Goal: Information Seeking & Learning: Learn about a topic

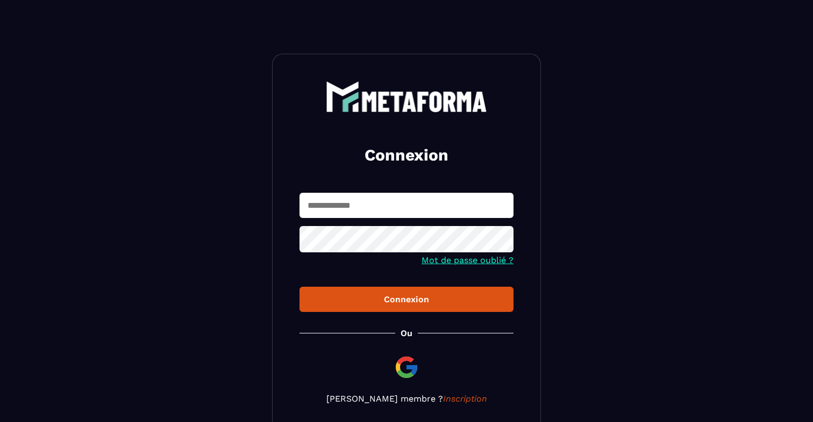
click at [348, 197] on input "text" at bounding box center [406, 205] width 214 height 25
paste input "**********"
type input "**********"
click at [356, 321] on div "**********" at bounding box center [406, 243] width 269 height 378
click at [364, 310] on button "Connexion" at bounding box center [406, 299] width 214 height 25
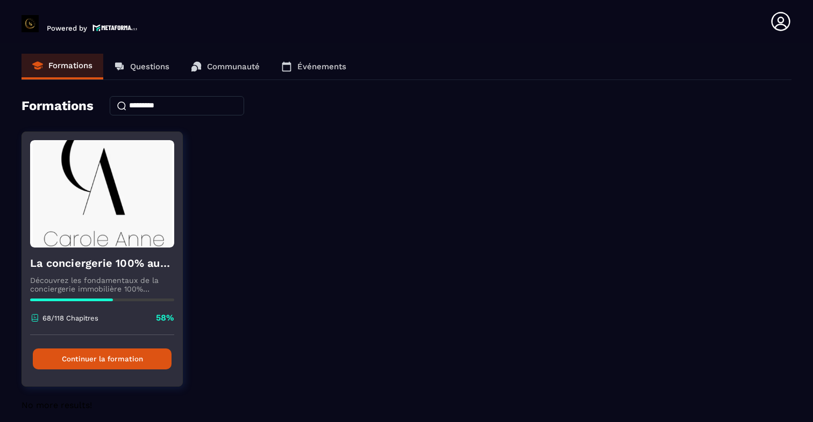
click at [82, 262] on h4 "La conciergerie 100% automatisée" at bounding box center [102, 263] width 144 height 15
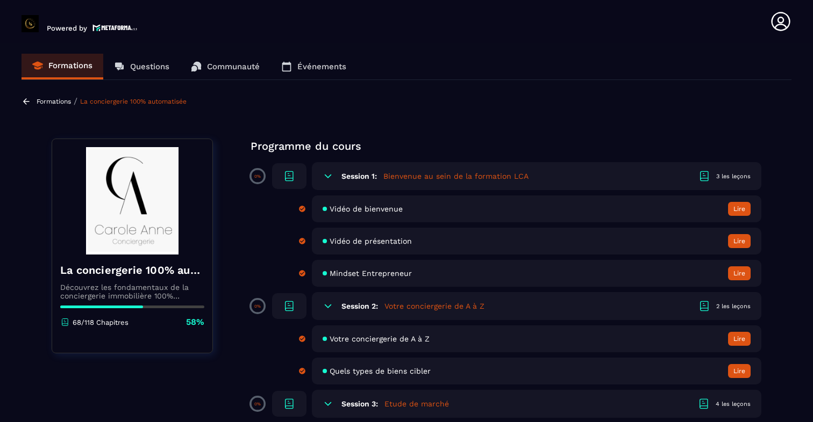
click at [241, 69] on p "Communauté" at bounding box center [233, 67] width 53 height 10
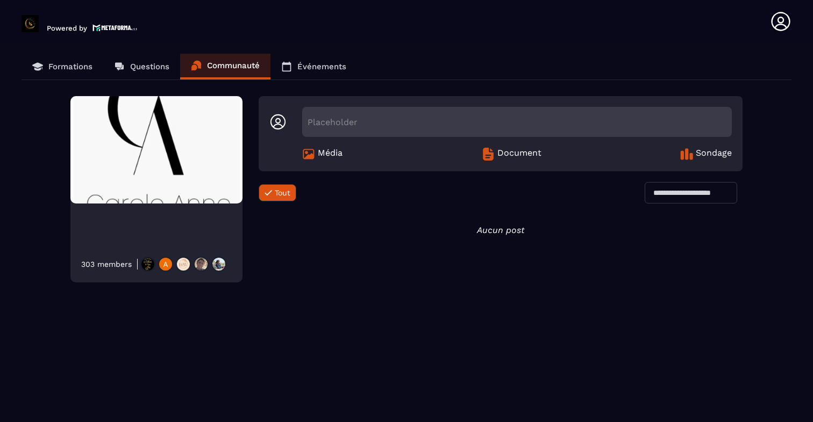
click at [128, 67] on link "Questions" at bounding box center [141, 67] width 77 height 26
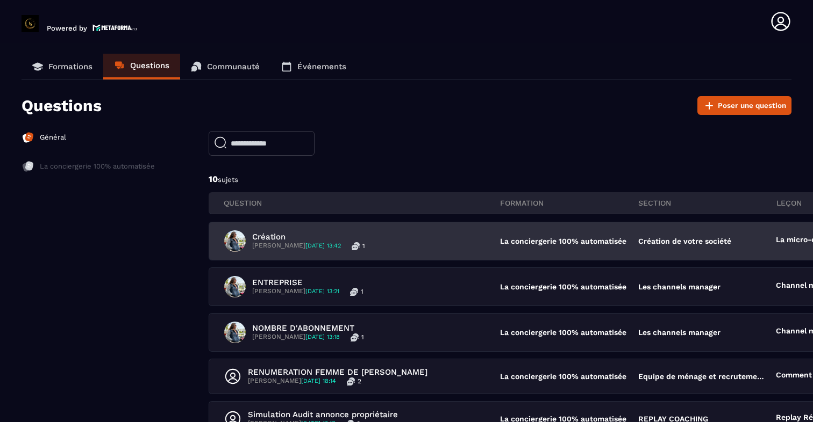
click at [500, 239] on p "La conciergerie 100% automatisée" at bounding box center [563, 241] width 127 height 9
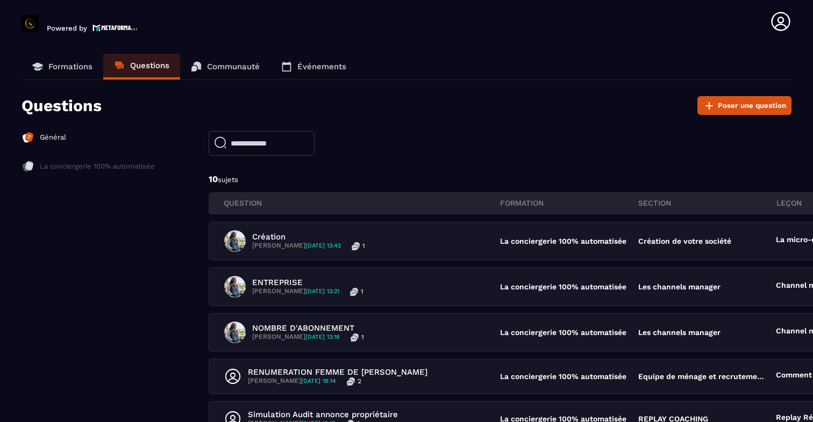
click at [74, 63] on p "Formations" at bounding box center [70, 67] width 44 height 10
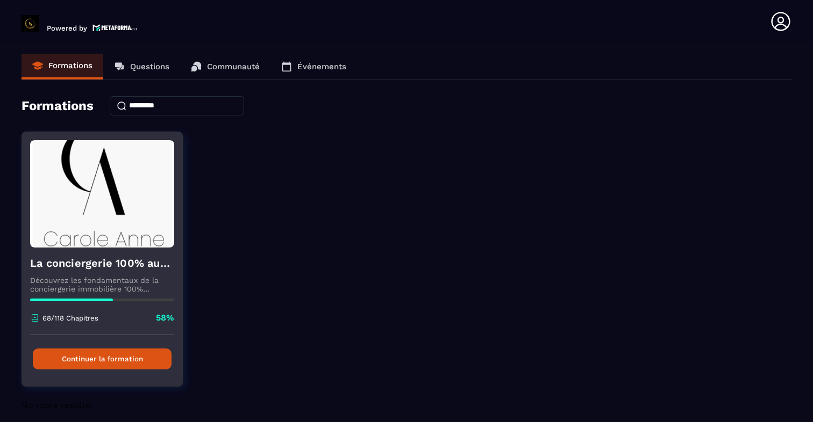
click at [134, 358] on button "Continuer la formation" at bounding box center [102, 359] width 139 height 21
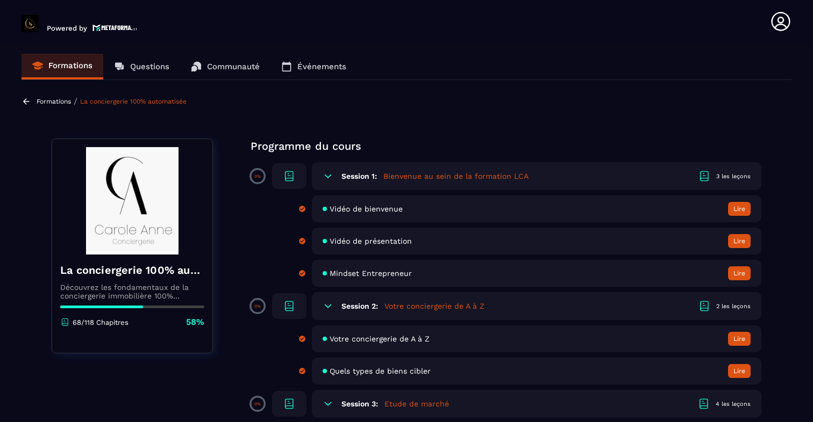
click at [670, 177] on div "Session 1: Bienvenue au sein de la formation LCA 3 les leçons" at bounding box center [536, 176] width 449 height 28
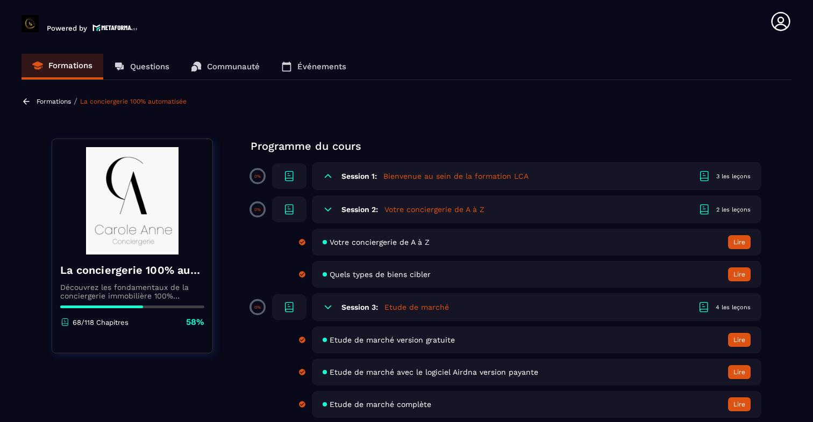
click at [670, 177] on div "Session 1: Bienvenue au sein de la formation LCA 3 les leçons" at bounding box center [536, 176] width 449 height 28
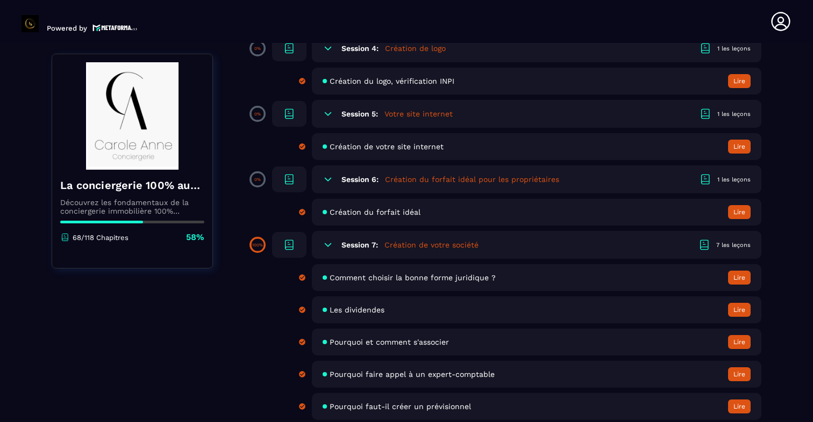
scroll to position [526, 0]
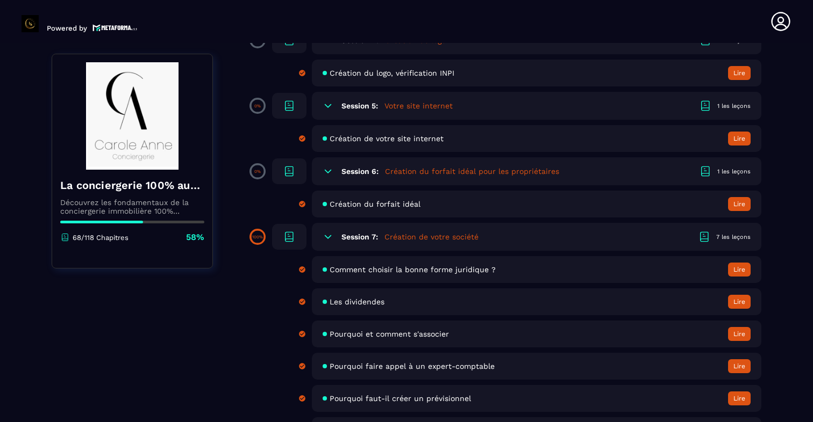
click at [742, 206] on button "Lire" at bounding box center [739, 204] width 23 height 14
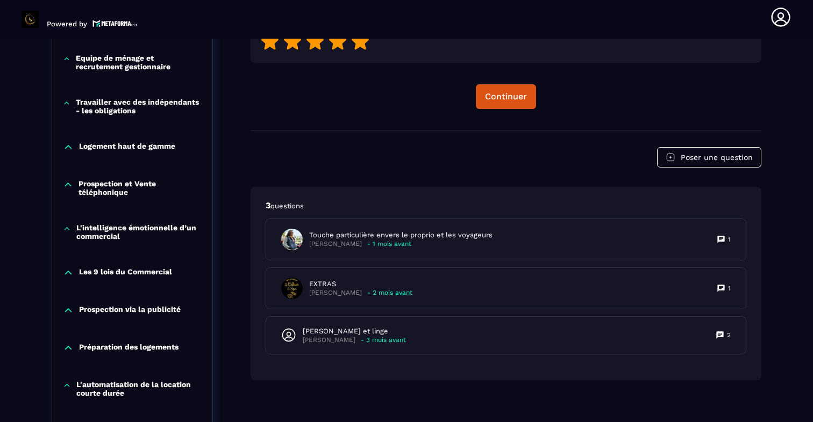
scroll to position [623, 0]
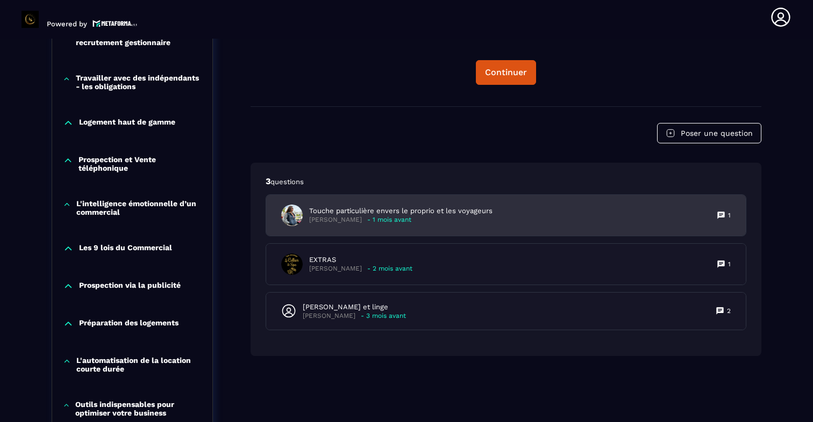
click at [350, 221] on p "Marilia DE ANDRADE" at bounding box center [335, 220] width 53 height 8
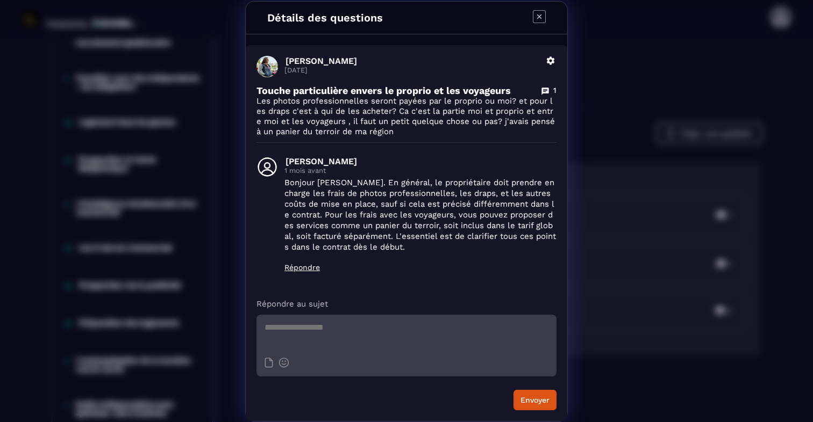
click at [541, 21] on icon "Modal window" at bounding box center [539, 16] width 13 height 13
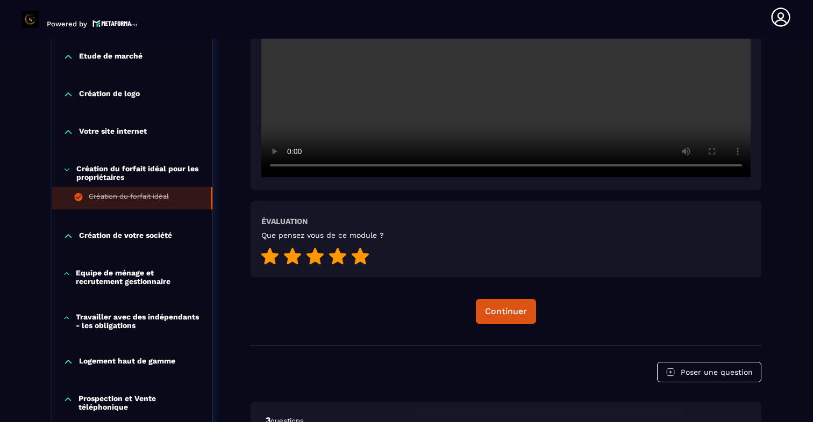
scroll to position [377, 0]
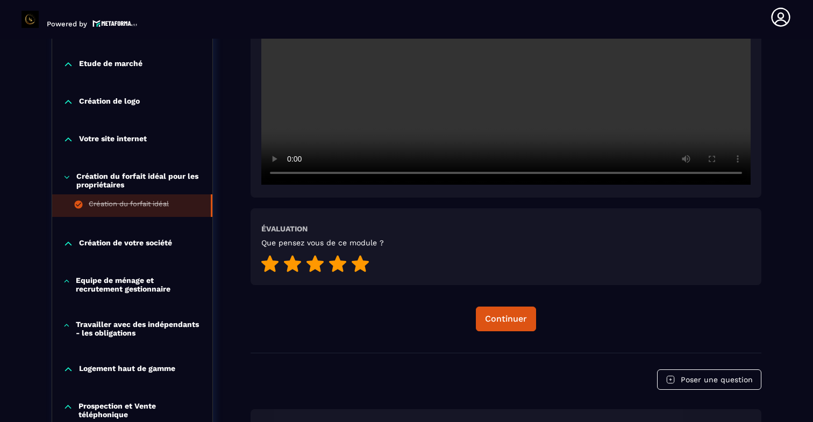
click at [111, 243] on p "Création de votre société" at bounding box center [125, 244] width 93 height 11
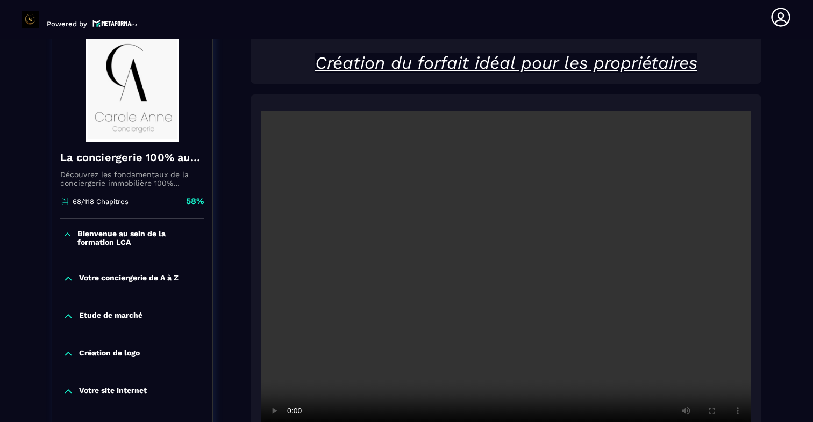
scroll to position [0, 0]
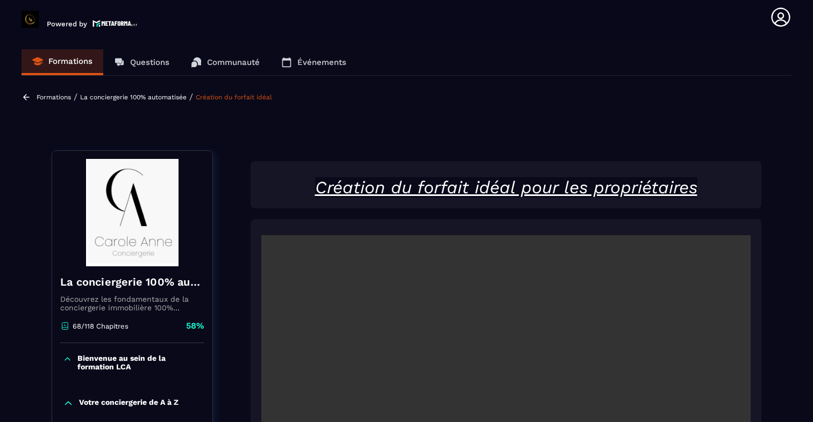
click at [111, 94] on p "La conciergerie 100% automatisée" at bounding box center [133, 98] width 106 height 8
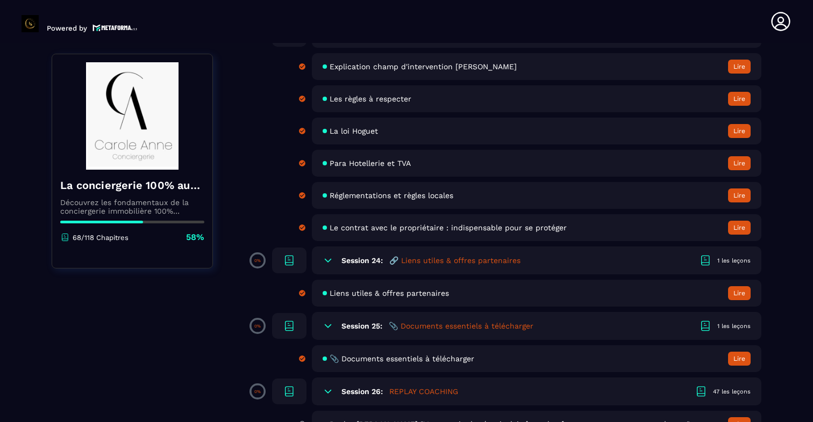
scroll to position [2908, 0]
click at [410, 361] on span "📎 Documents essentiels à télécharger" at bounding box center [401, 358] width 145 height 9
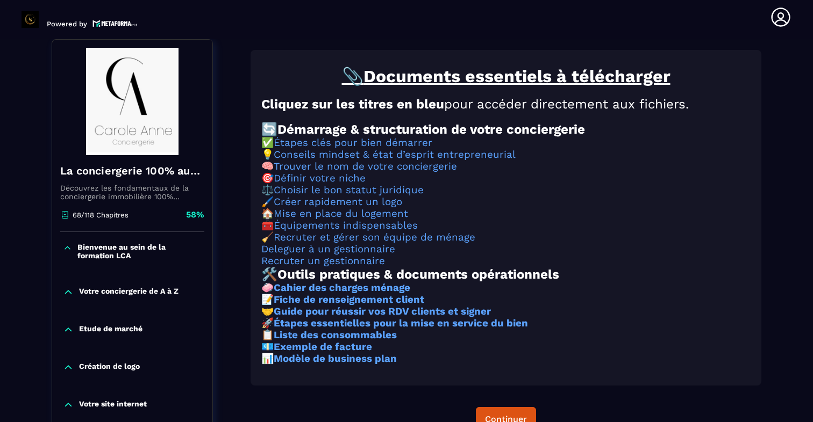
scroll to position [112, 0]
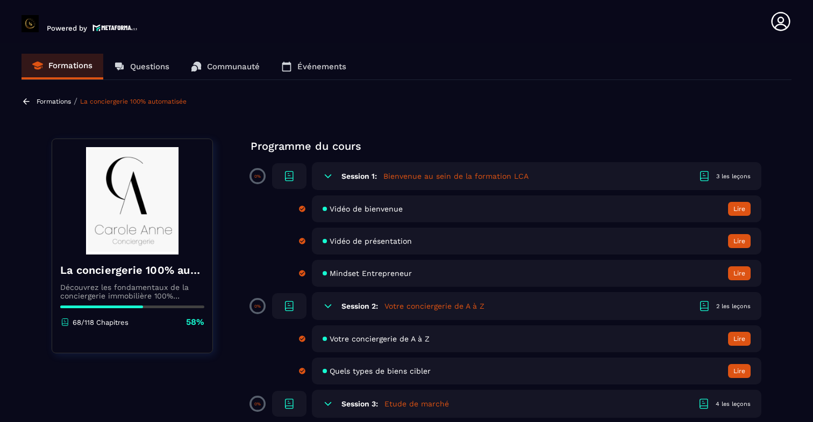
click at [334, 181] on div "Session 1: Bienvenue au sein de la formation LCA 3 les leçons" at bounding box center [536, 176] width 449 height 28
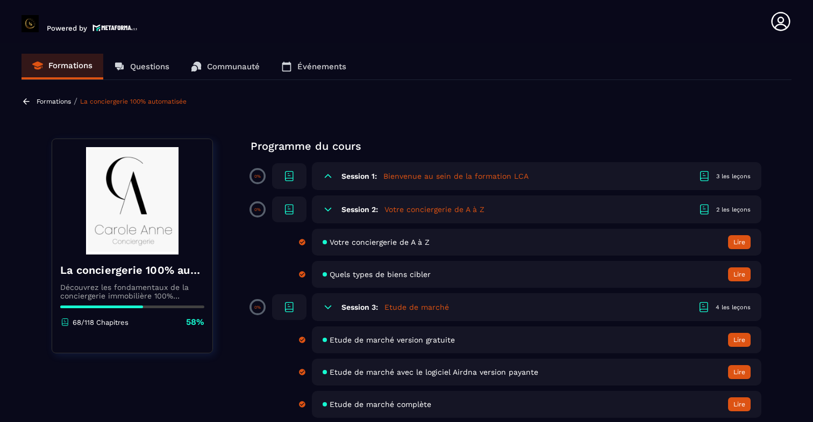
click at [332, 213] on icon at bounding box center [327, 209] width 11 height 11
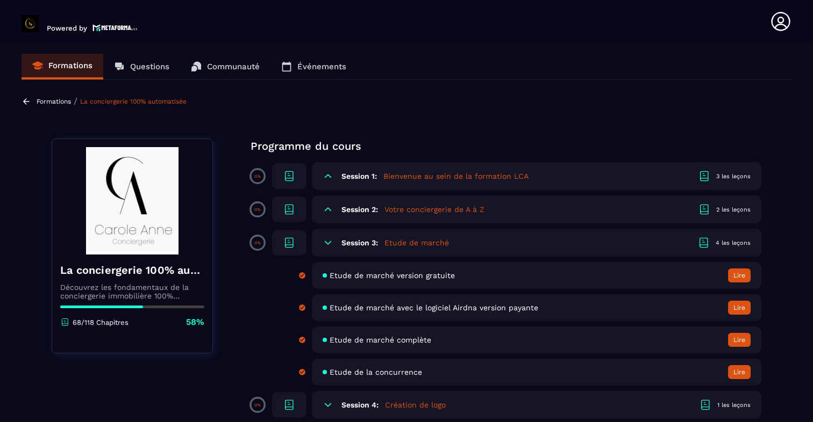
click at [331, 231] on div "Session 3: Etude de marché 4 les leçons" at bounding box center [536, 243] width 449 height 28
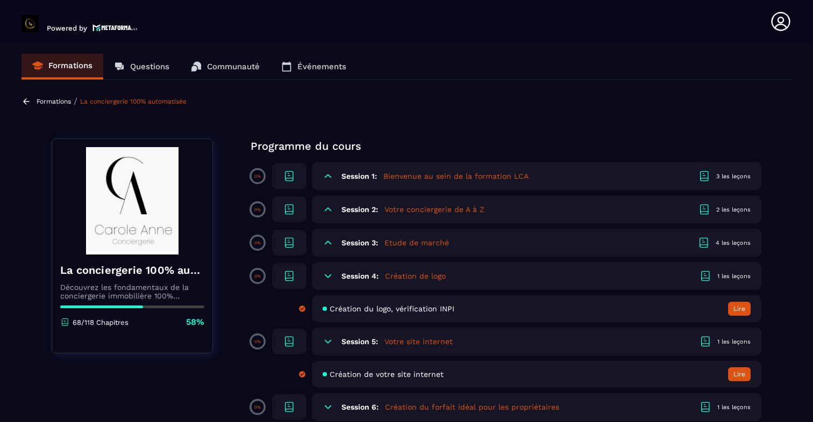
click at [332, 272] on icon at bounding box center [327, 276] width 11 height 11
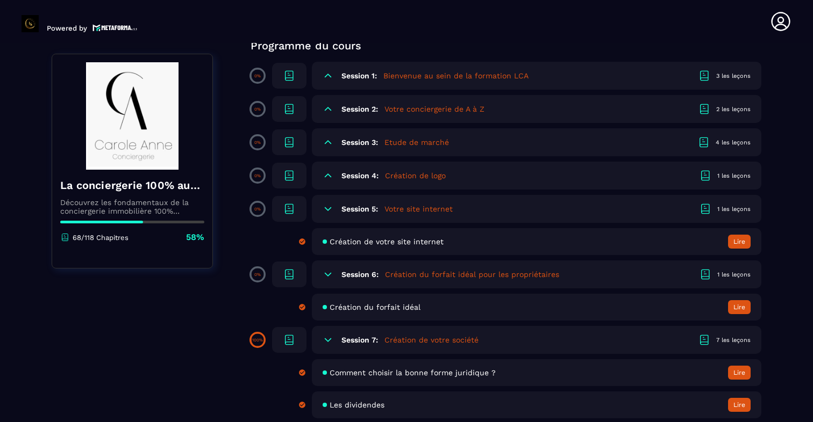
scroll to position [104, 0]
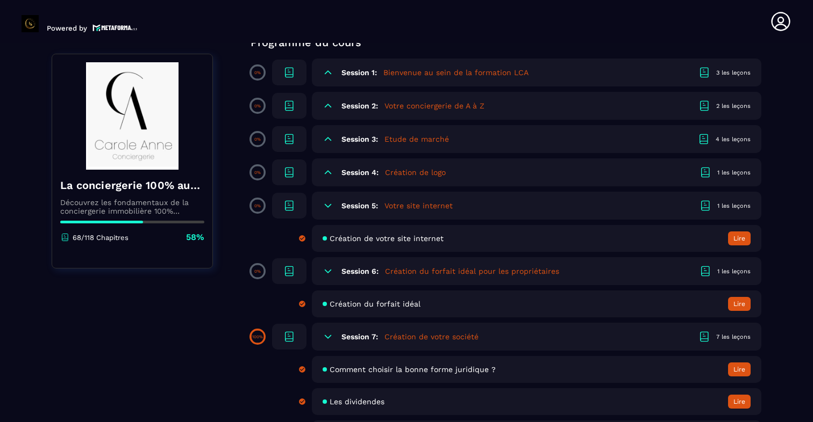
click at [348, 212] on div "Session 5: Votre site internet 1 les leçons" at bounding box center [536, 206] width 449 height 28
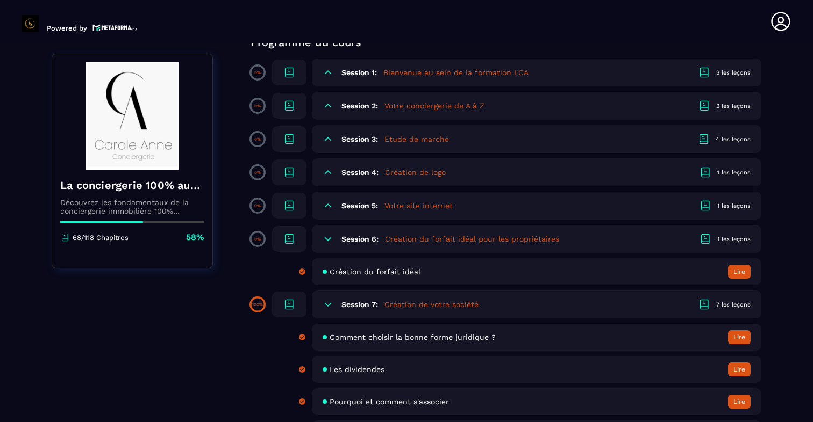
click at [348, 245] on div "Session 6: Création du forfait idéal pour les propriétaires 1 les leçons" at bounding box center [536, 239] width 449 height 28
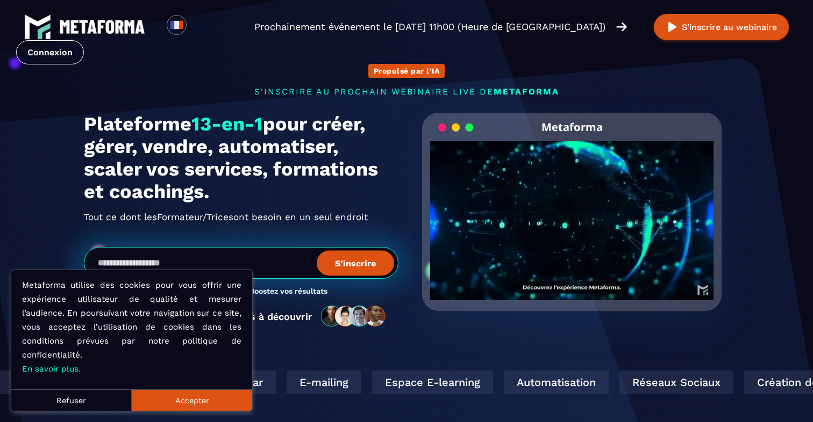
click at [229, 399] on button "Accepter" at bounding box center [192, 400] width 120 height 21
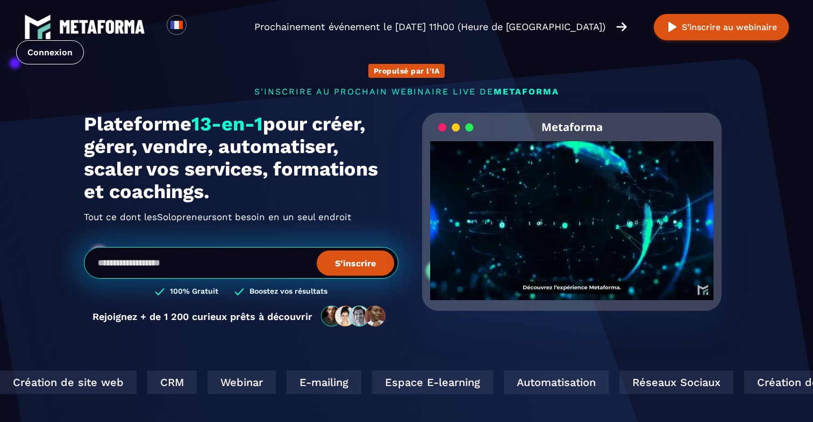
click at [575, 230] on video "Your browser does not support the video tag." at bounding box center [571, 211] width 283 height 141
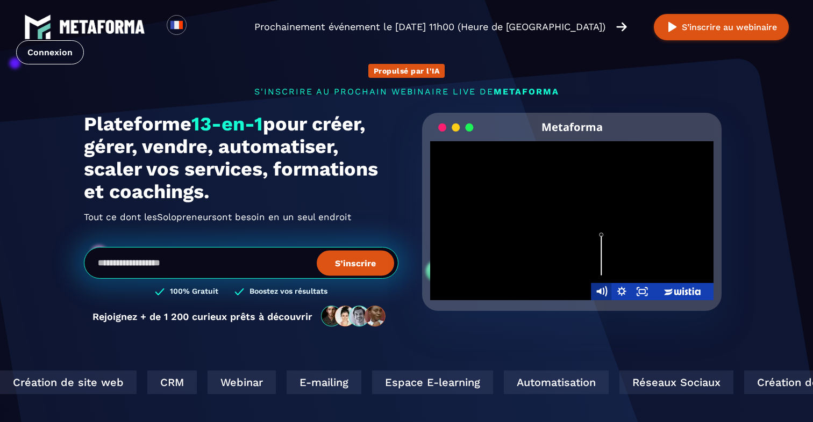
click at [599, 291] on icon "Mute" at bounding box center [598, 292] width 5 height 6
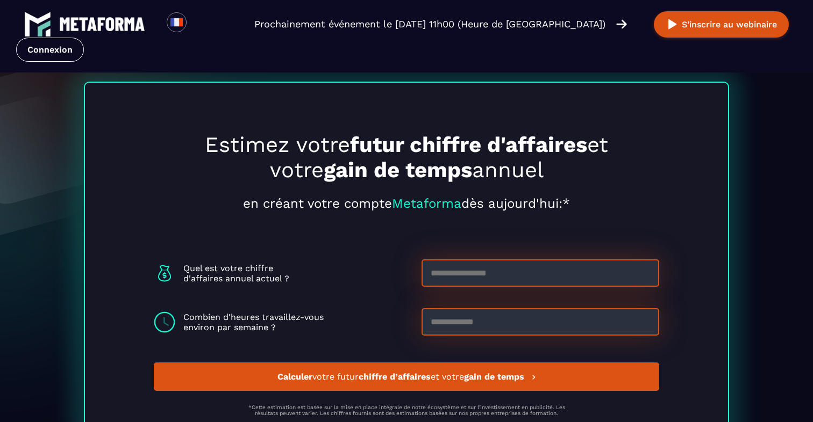
scroll to position [2866, 0]
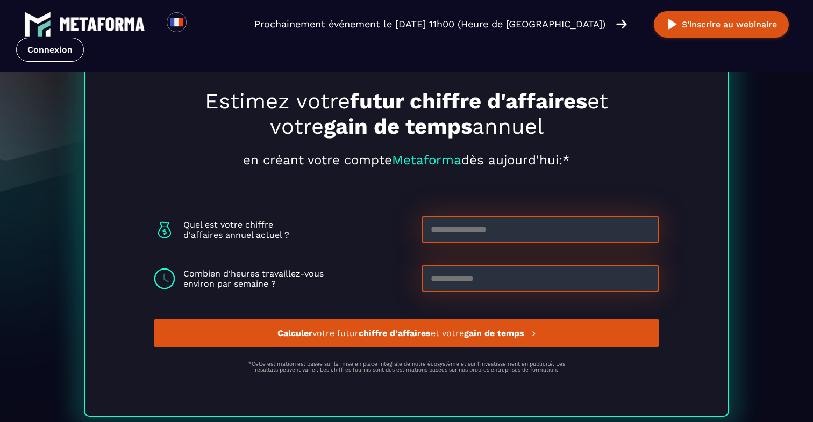
click at [497, 239] on input at bounding box center [540, 229] width 238 height 27
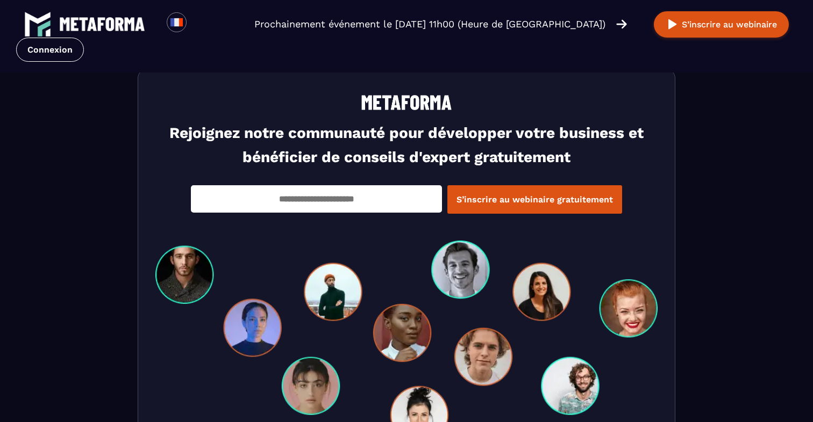
scroll to position [3273, 0]
